Goal: Information Seeking & Learning: Compare options

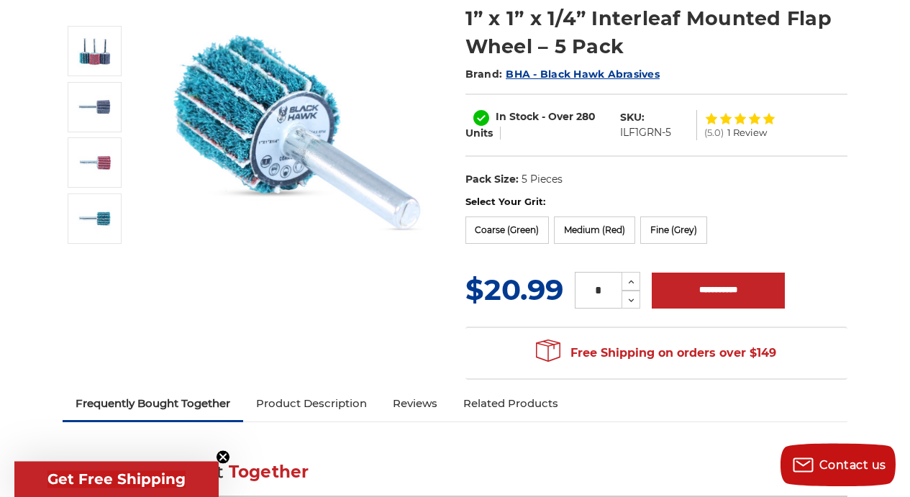
scroll to position [219, 0]
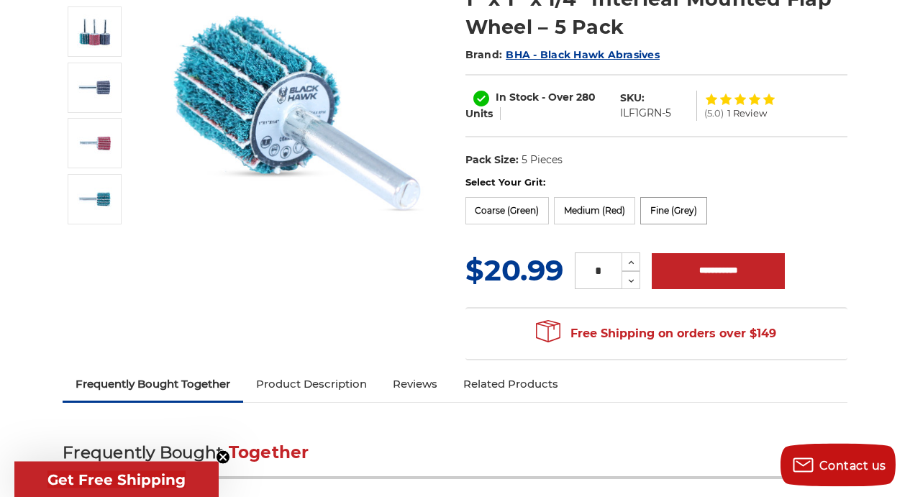
click at [674, 209] on label "Fine (Grey)" at bounding box center [673, 210] width 67 height 27
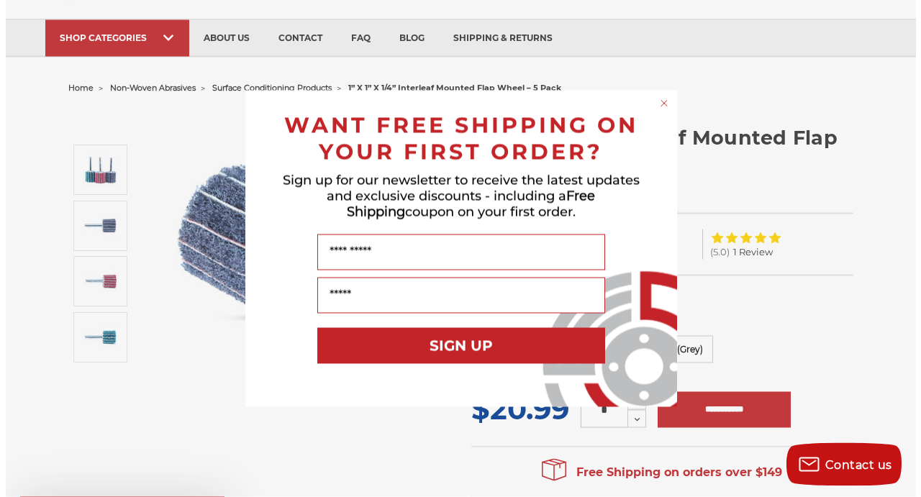
scroll to position [80, 0]
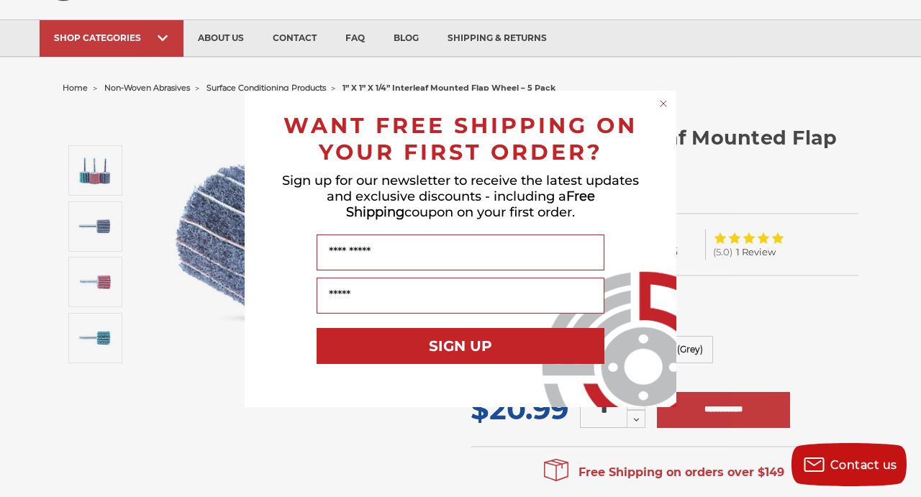
click at [664, 102] on icon "Close dialog" at bounding box center [663, 104] width 6 height 6
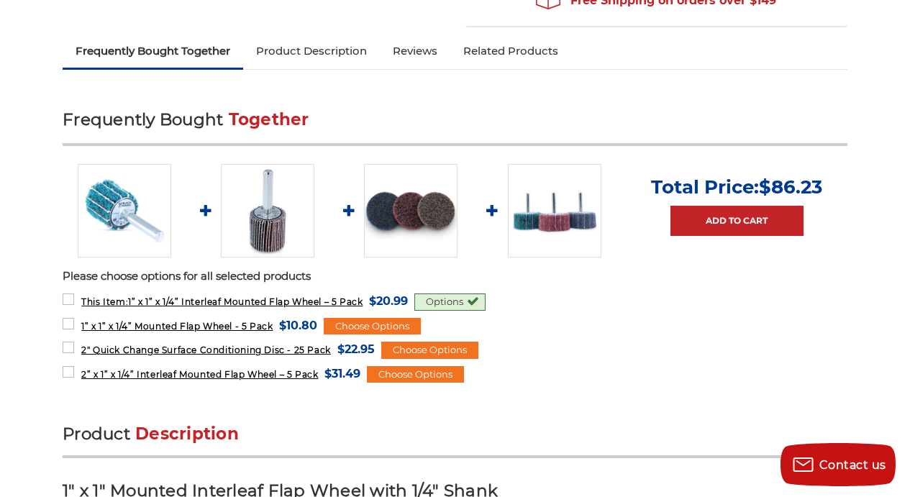
scroll to position [563, 0]
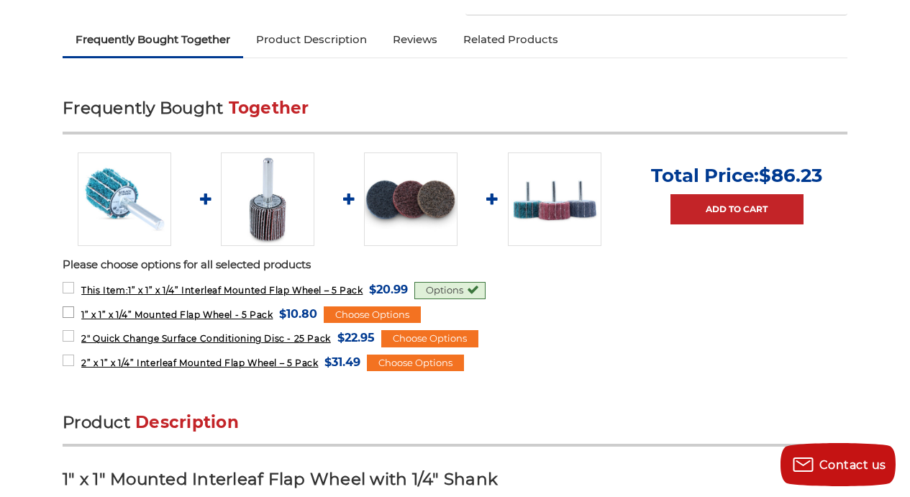
click at [268, 314] on span "1” x 1” x 1/4” Mounted Flap Wheel - 5 Pack" at bounding box center [176, 314] width 191 height 11
click at [266, 314] on span "1” x 1” x 1/4” Mounted Flap Wheel - 5 Pack" at bounding box center [176, 314] width 191 height 11
click at [365, 318] on div "Choose Options" at bounding box center [372, 314] width 97 height 17
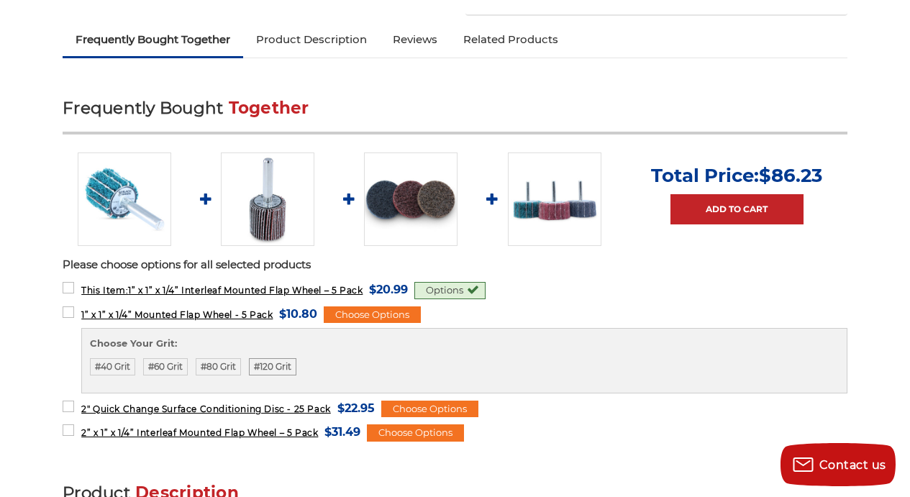
click at [277, 369] on label "#120 Grit" at bounding box center [272, 366] width 47 height 17
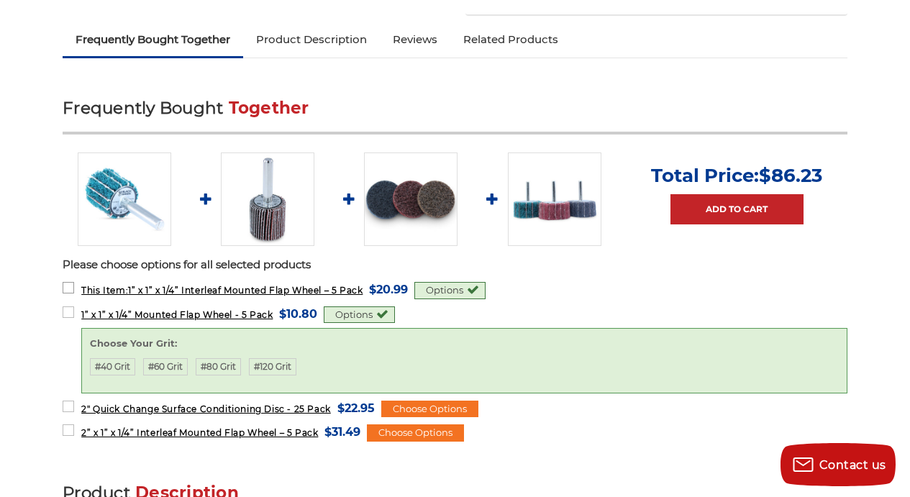
click at [67, 291] on label "This Item: 1” x 1” x 1/4” Interleaf Mounted Flap Wheel – 5 Pack MSRP: Was: Now:…" at bounding box center [235, 289] width 345 height 19
click at [71, 407] on label "2" Quick Change Surface Conditioning Disc - 25 Pack MSRP: Was: Now: $22.95 (You…" at bounding box center [219, 408] width 312 height 19
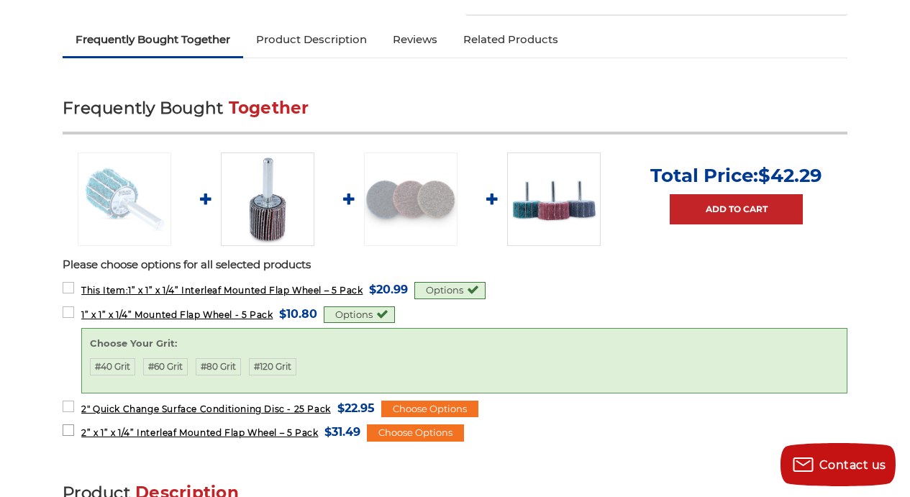
click at [69, 427] on label "2” x 1” x 1/4” Interleaf Mounted Flap Wheel – 5 Pack MSRP: Was: Now: $31.49 (Yo…" at bounding box center [212, 431] width 298 height 19
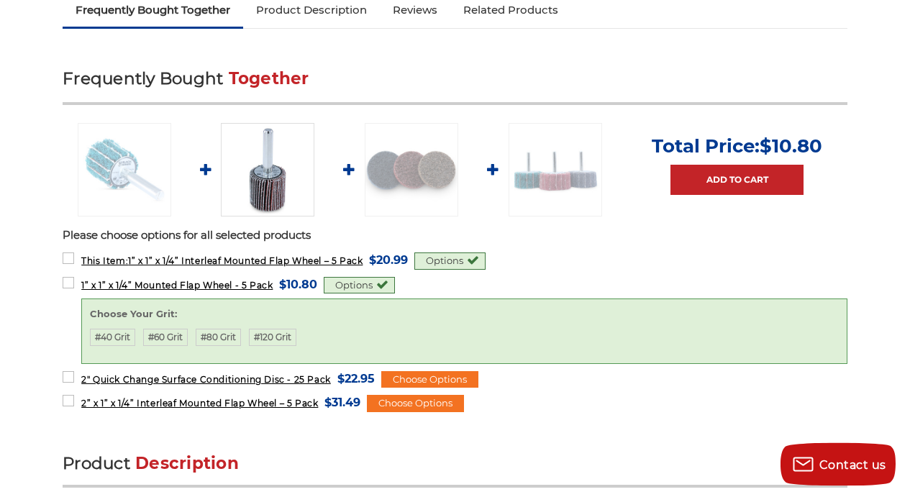
scroll to position [609, 0]
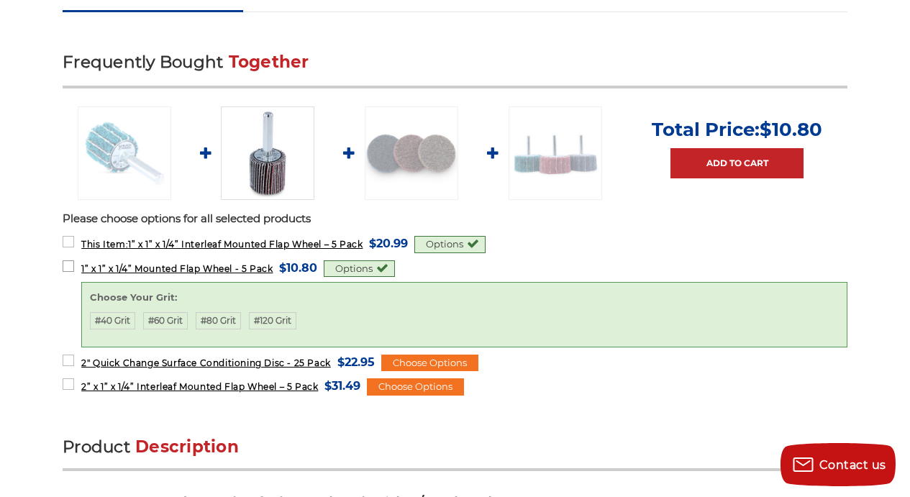
click at [167, 273] on span "1” x 1” x 1/4” Mounted Flap Wheel - 5 Pack" at bounding box center [176, 268] width 191 height 11
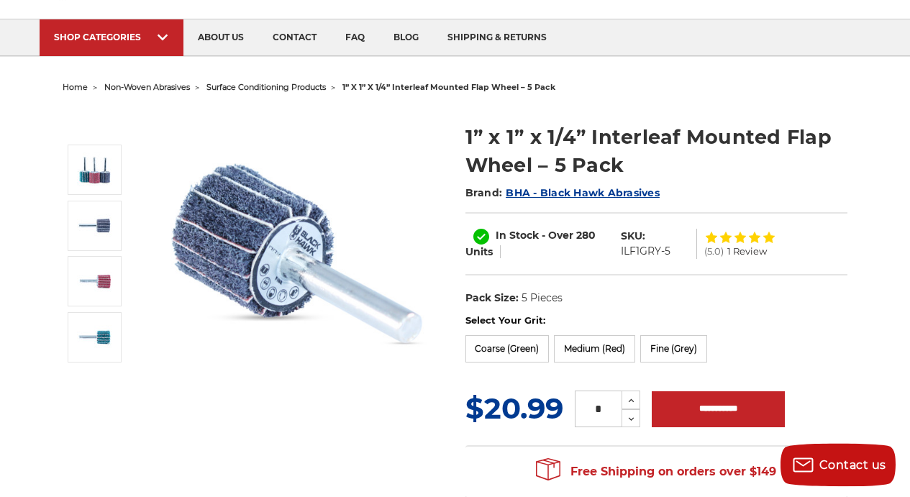
scroll to position [0, 0]
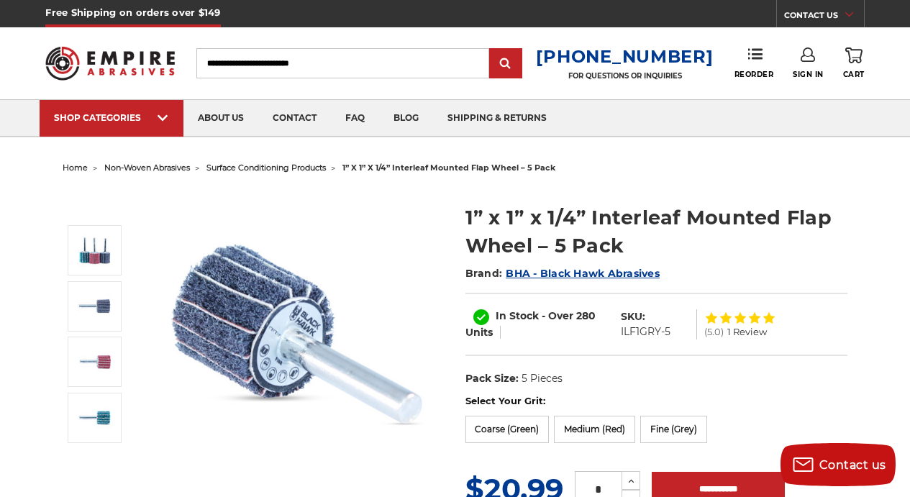
click at [322, 63] on input "Search" at bounding box center [342, 63] width 293 height 30
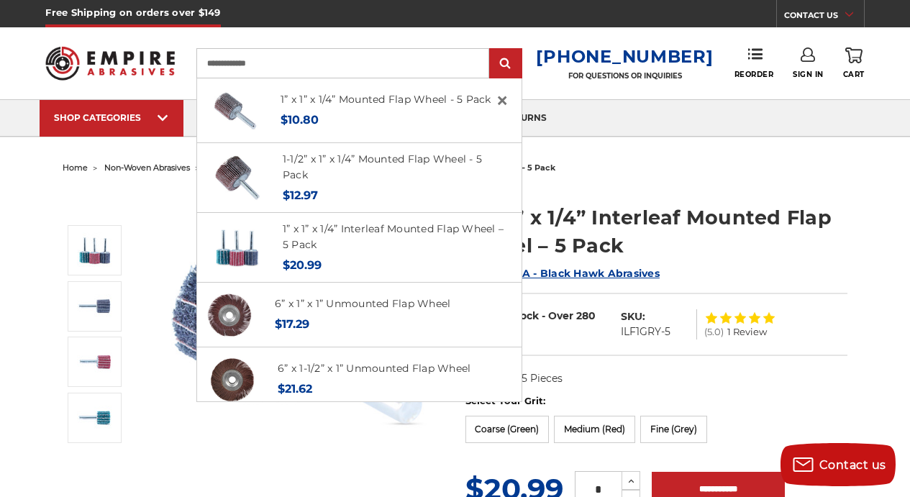
type input "**********"
click at [491, 50] on input "submit" at bounding box center [505, 64] width 29 height 29
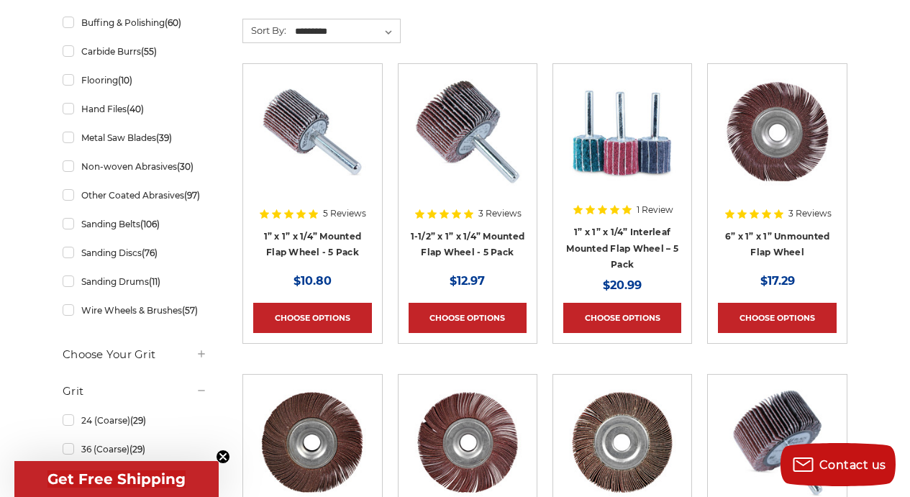
scroll to position [414, 0]
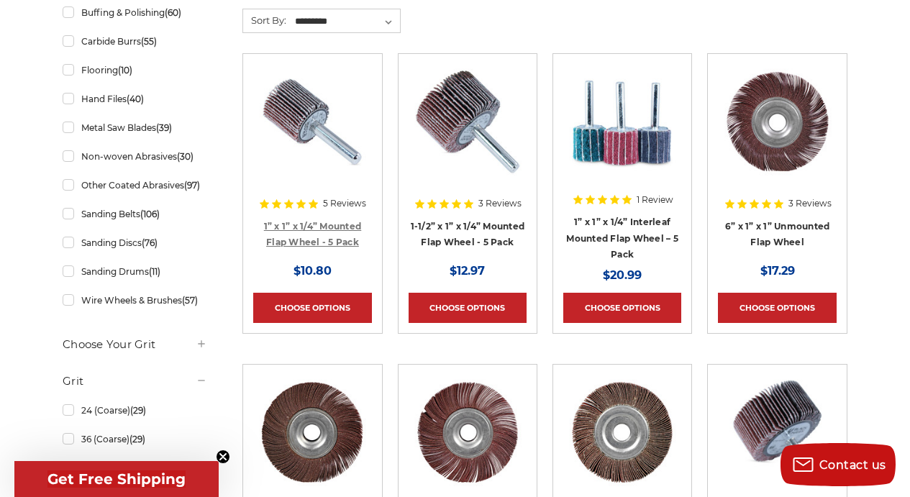
click at [308, 242] on link "1” x 1” x 1/4” Mounted Flap Wheel - 5 Pack" at bounding box center [313, 234] width 98 height 27
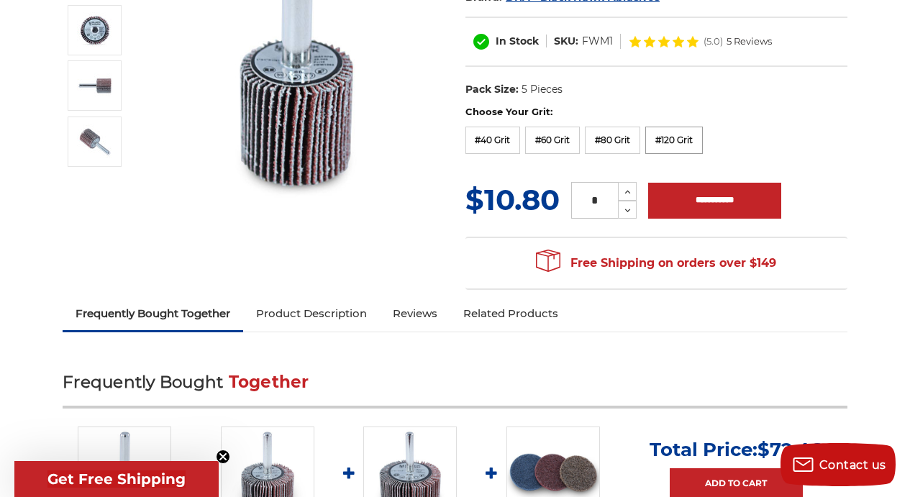
click at [687, 147] on label "#120 Grit" at bounding box center [674, 140] width 58 height 27
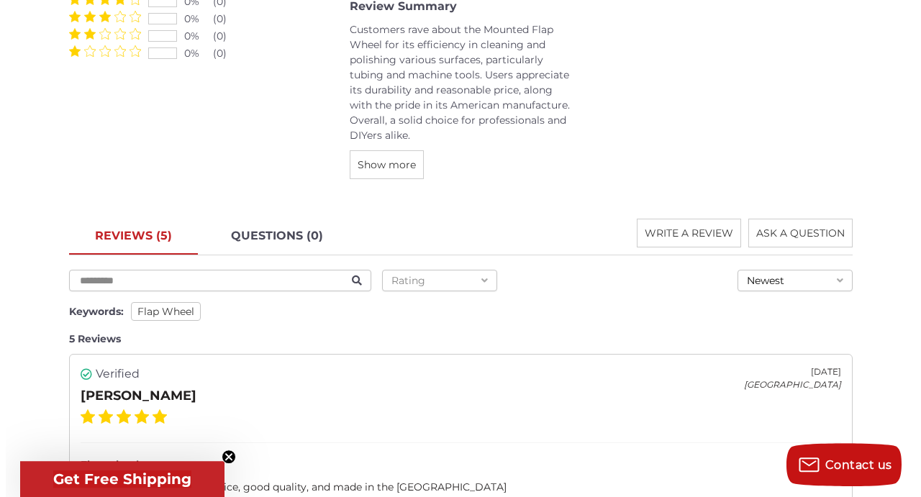
scroll to position [1991, 0]
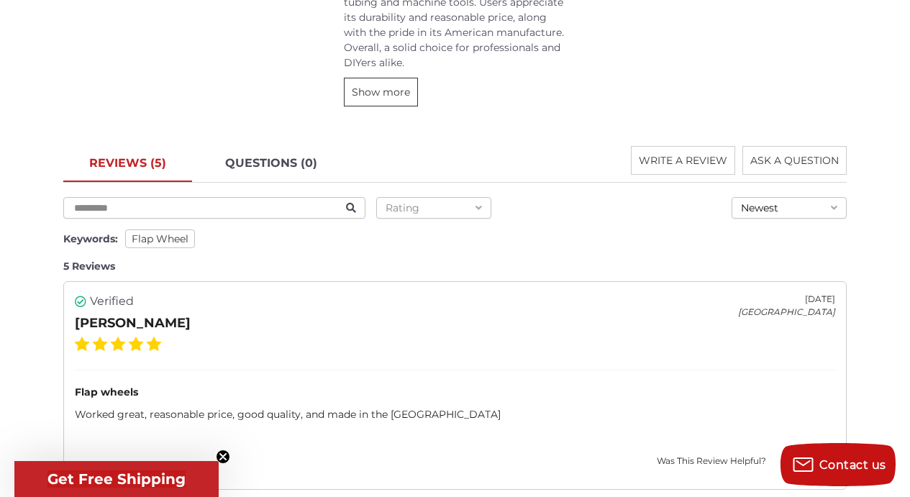
click at [405, 96] on span "Show more" at bounding box center [381, 92] width 58 height 13
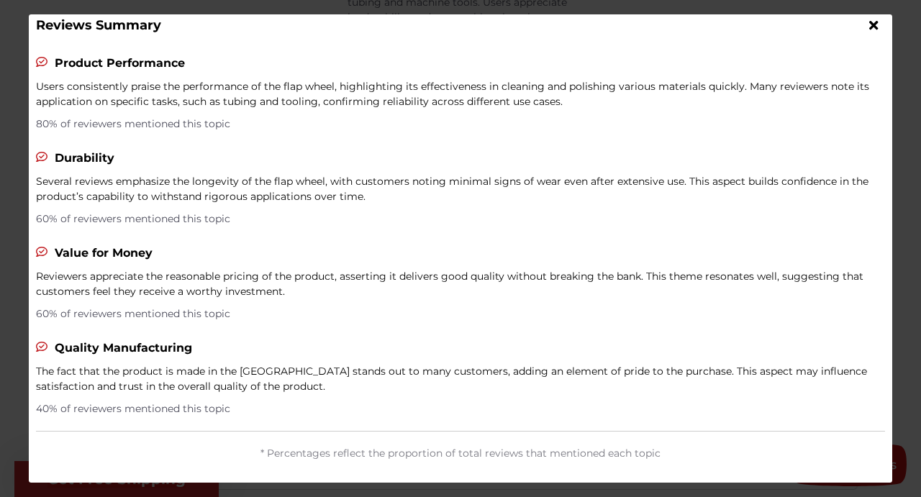
scroll to position [0, 0]
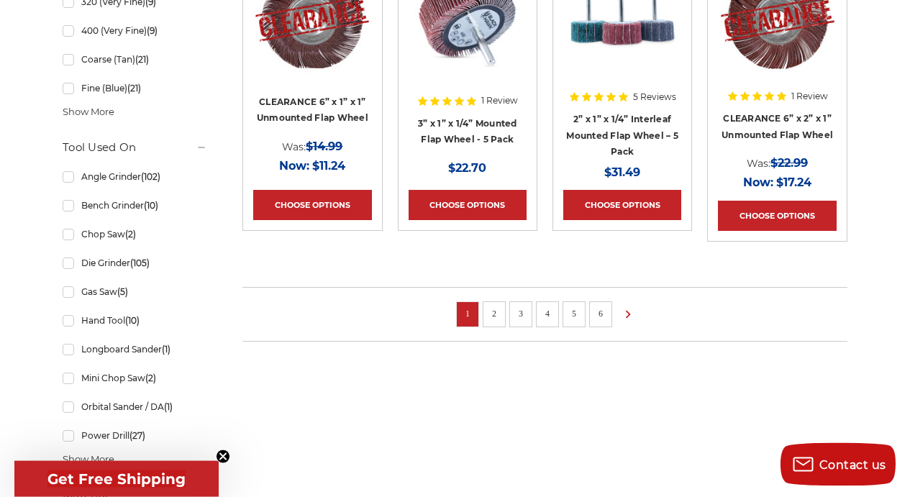
scroll to position [1140, 0]
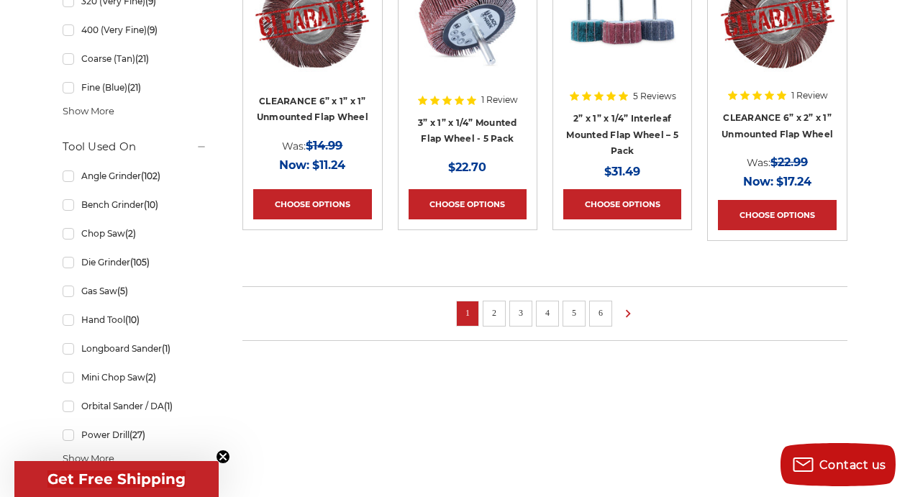
click at [499, 313] on link "2" at bounding box center [494, 313] width 14 height 16
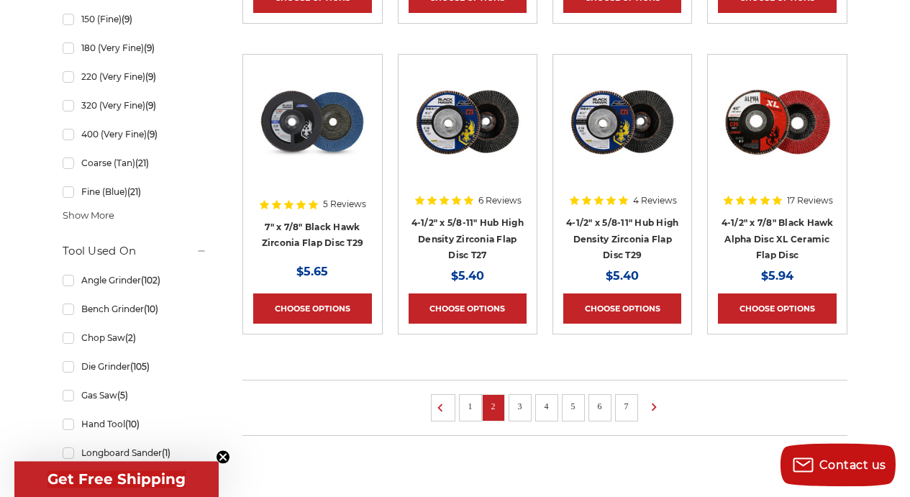
scroll to position [1048, 0]
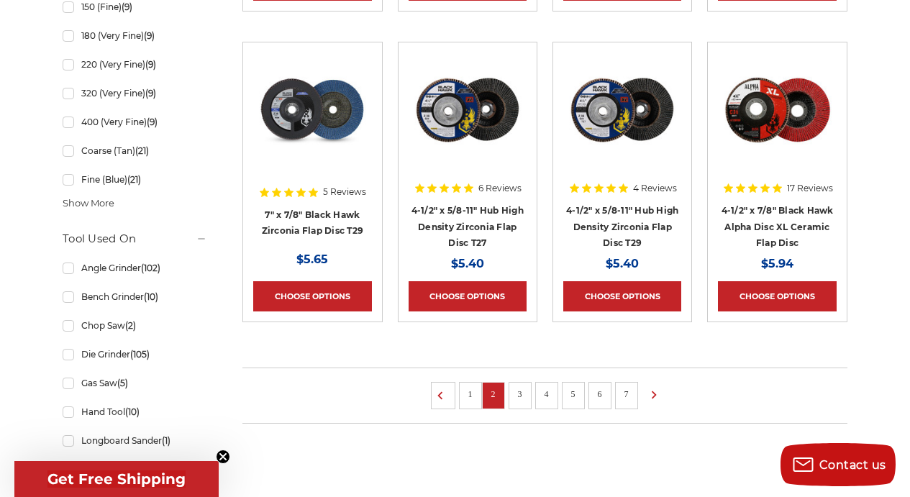
click at [523, 395] on link "3" at bounding box center [520, 394] width 14 height 16
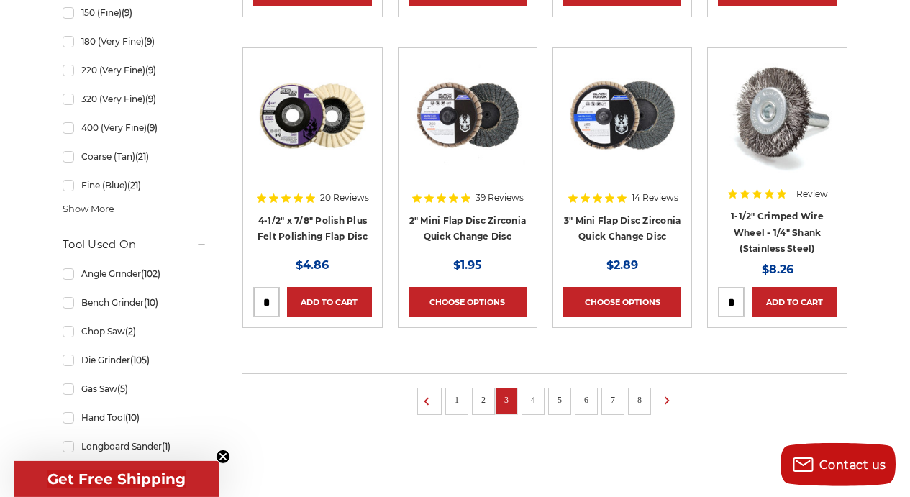
scroll to position [1048, 0]
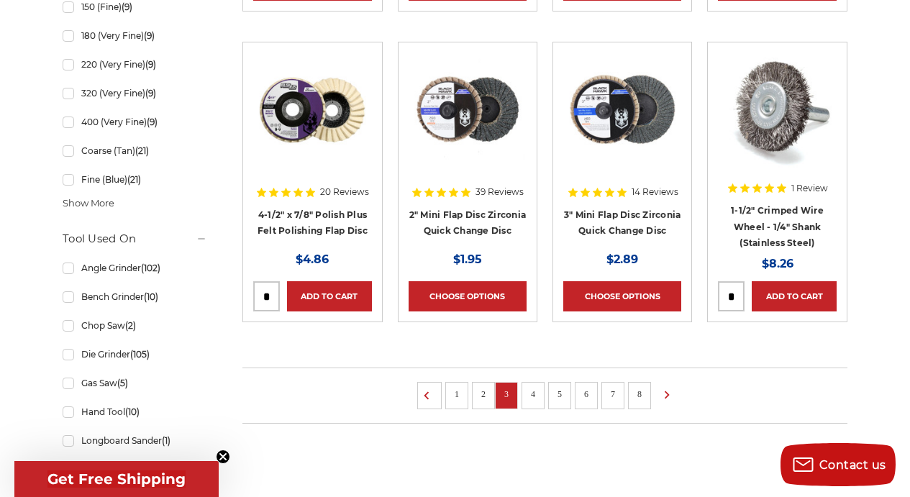
click at [531, 391] on link "4" at bounding box center [533, 394] width 14 height 16
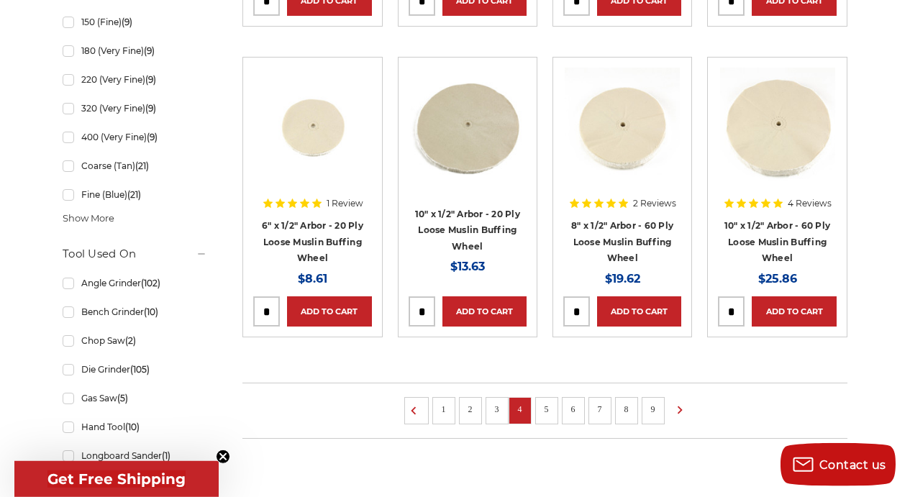
scroll to position [1036, 0]
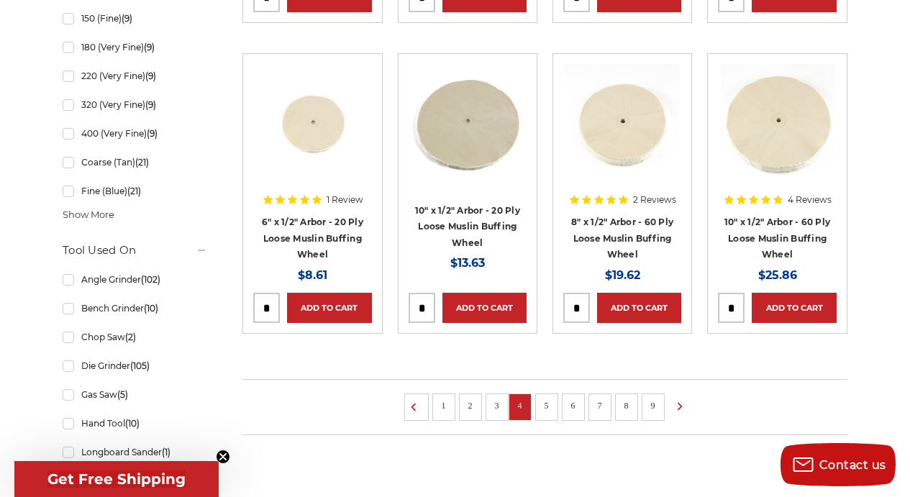
click at [555, 404] on li "5" at bounding box center [546, 407] width 23 height 27
